Goal: Use online tool/utility: Utilize a website feature to perform a specific function

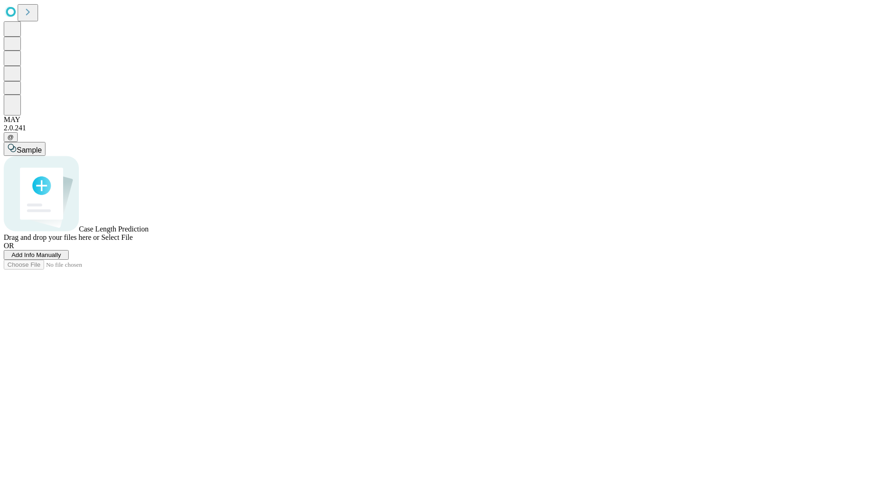
click at [61, 259] on span "Add Info Manually" at bounding box center [37, 255] width 50 height 7
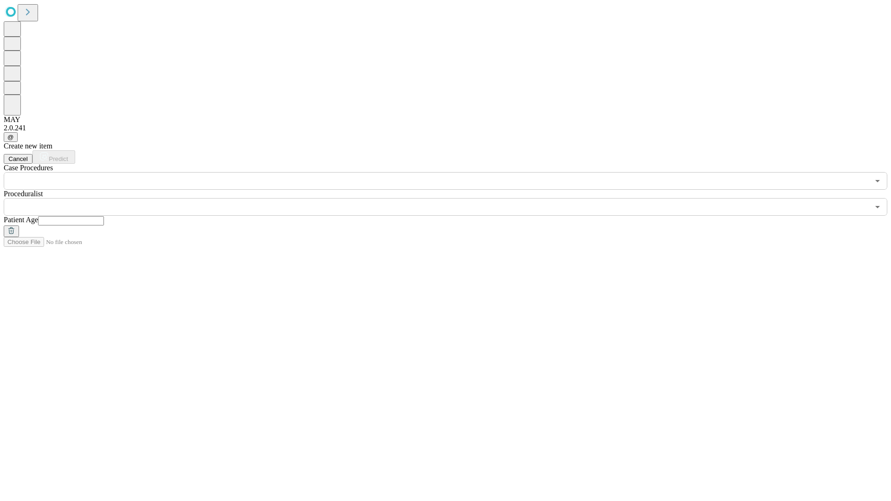
click at [104, 216] on input "text" at bounding box center [71, 220] width 66 height 9
type input "**"
click at [452, 198] on input "text" at bounding box center [437, 207] width 866 height 18
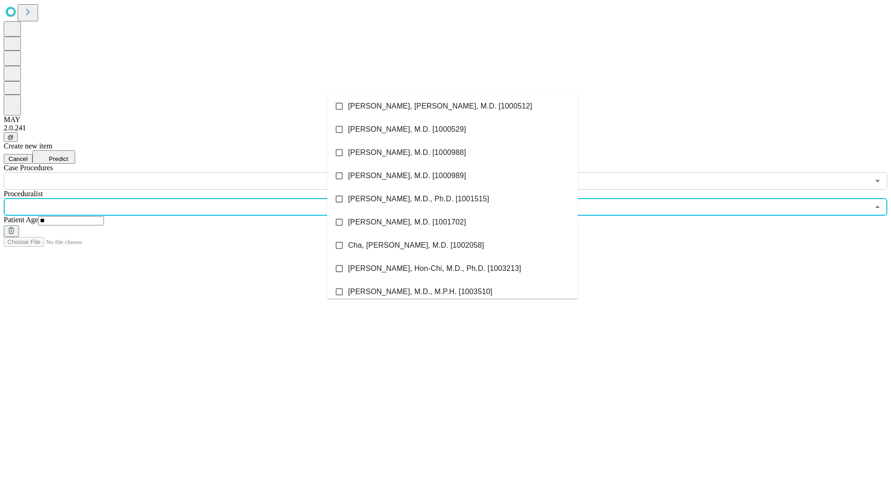
click at [453, 106] on li "[PERSON_NAME], [PERSON_NAME], M.D. [1000512]" at bounding box center [452, 106] width 251 height 23
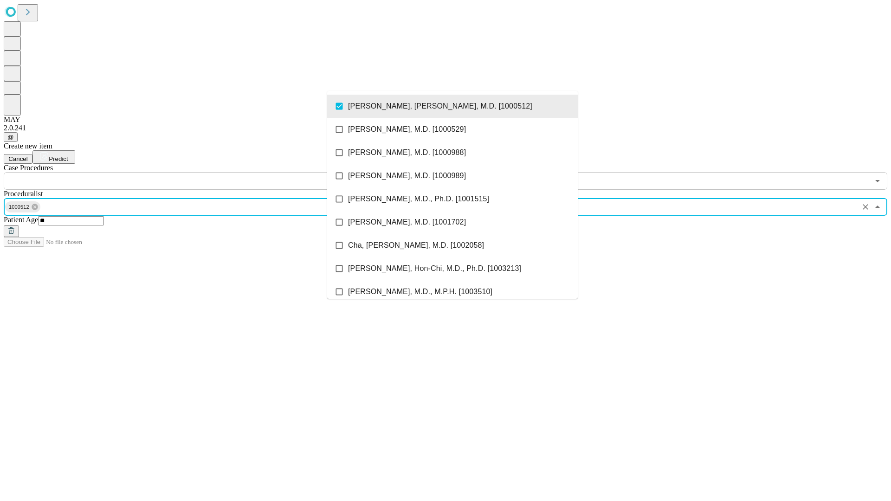
click at [195, 172] on input "text" at bounding box center [437, 181] width 866 height 18
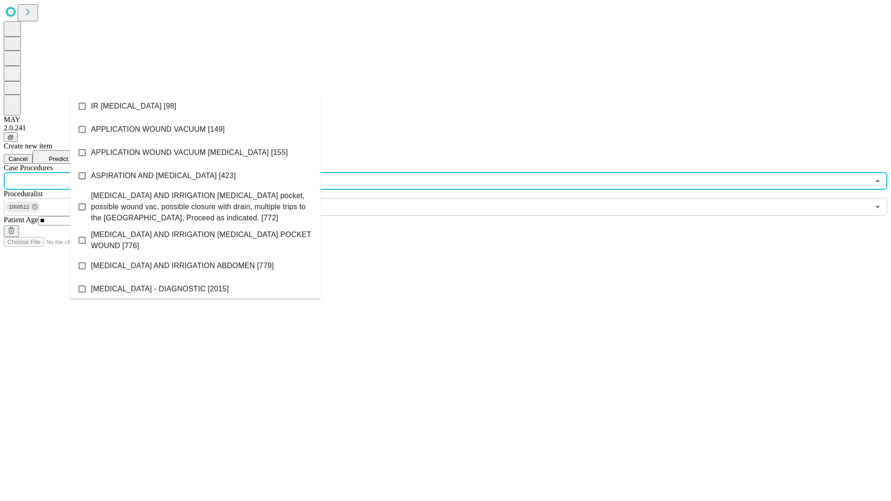
click at [195, 106] on li "IR [MEDICAL_DATA] [98]" at bounding box center [195, 106] width 251 height 23
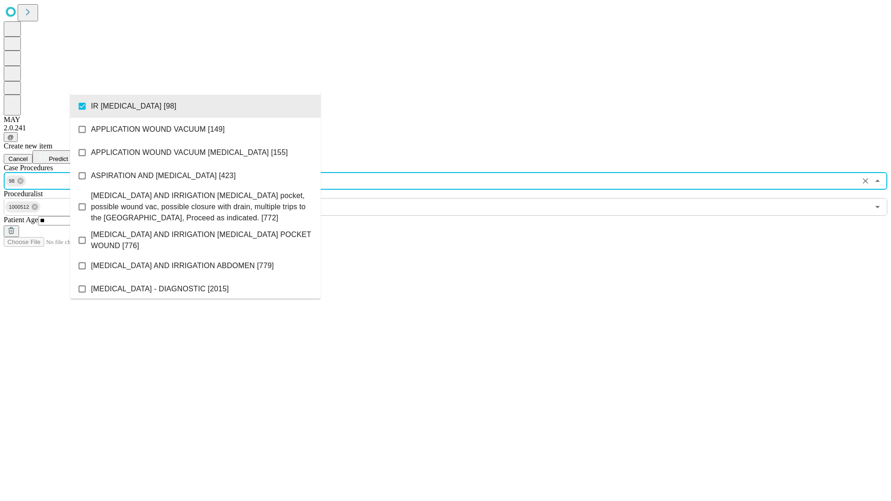
click at [68, 155] on span "Predict" at bounding box center [58, 158] width 19 height 7
